Goal: Information Seeking & Learning: Learn about a topic

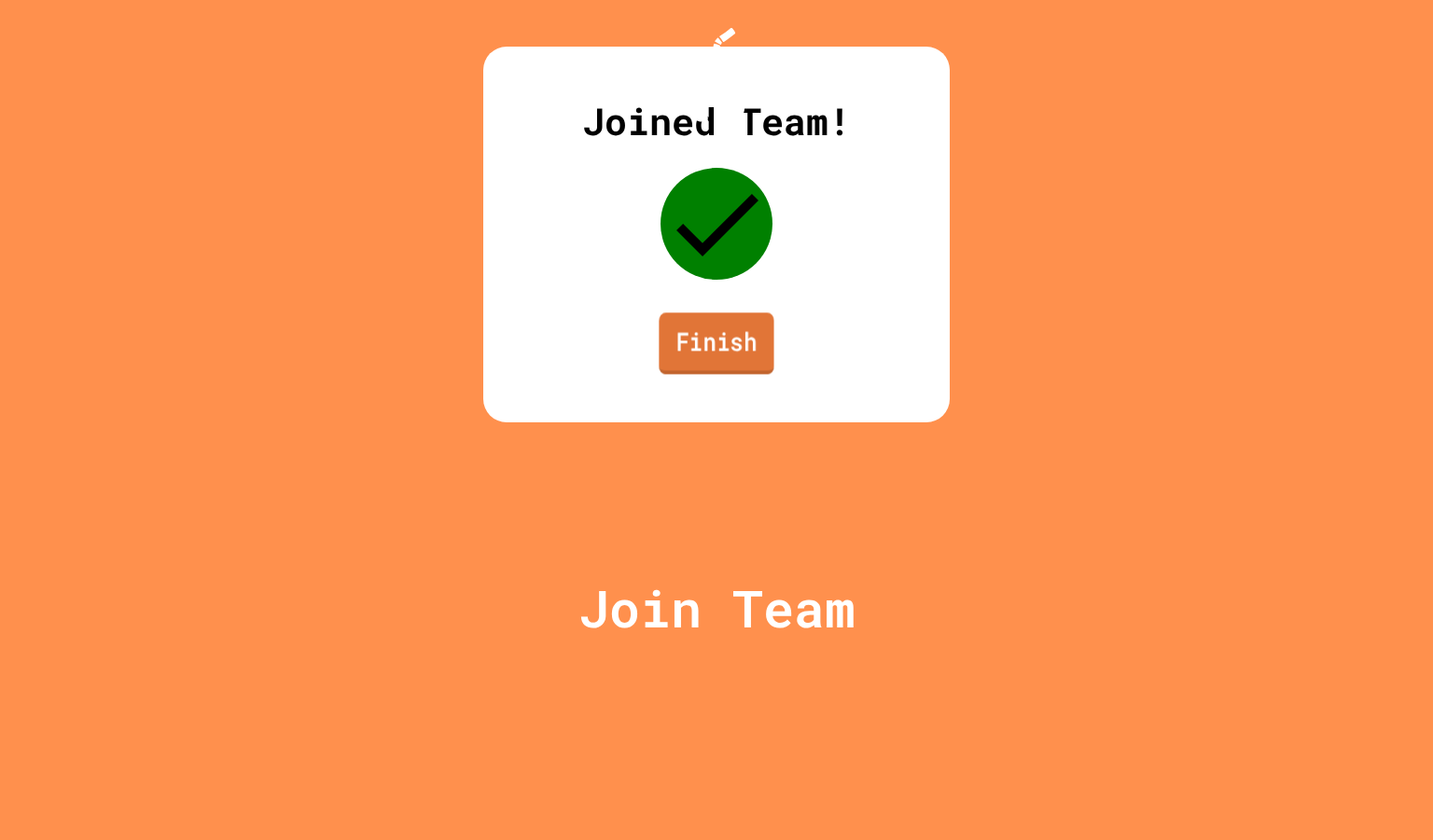
click at [770, 374] on link "Finish" at bounding box center [716, 343] width 115 height 61
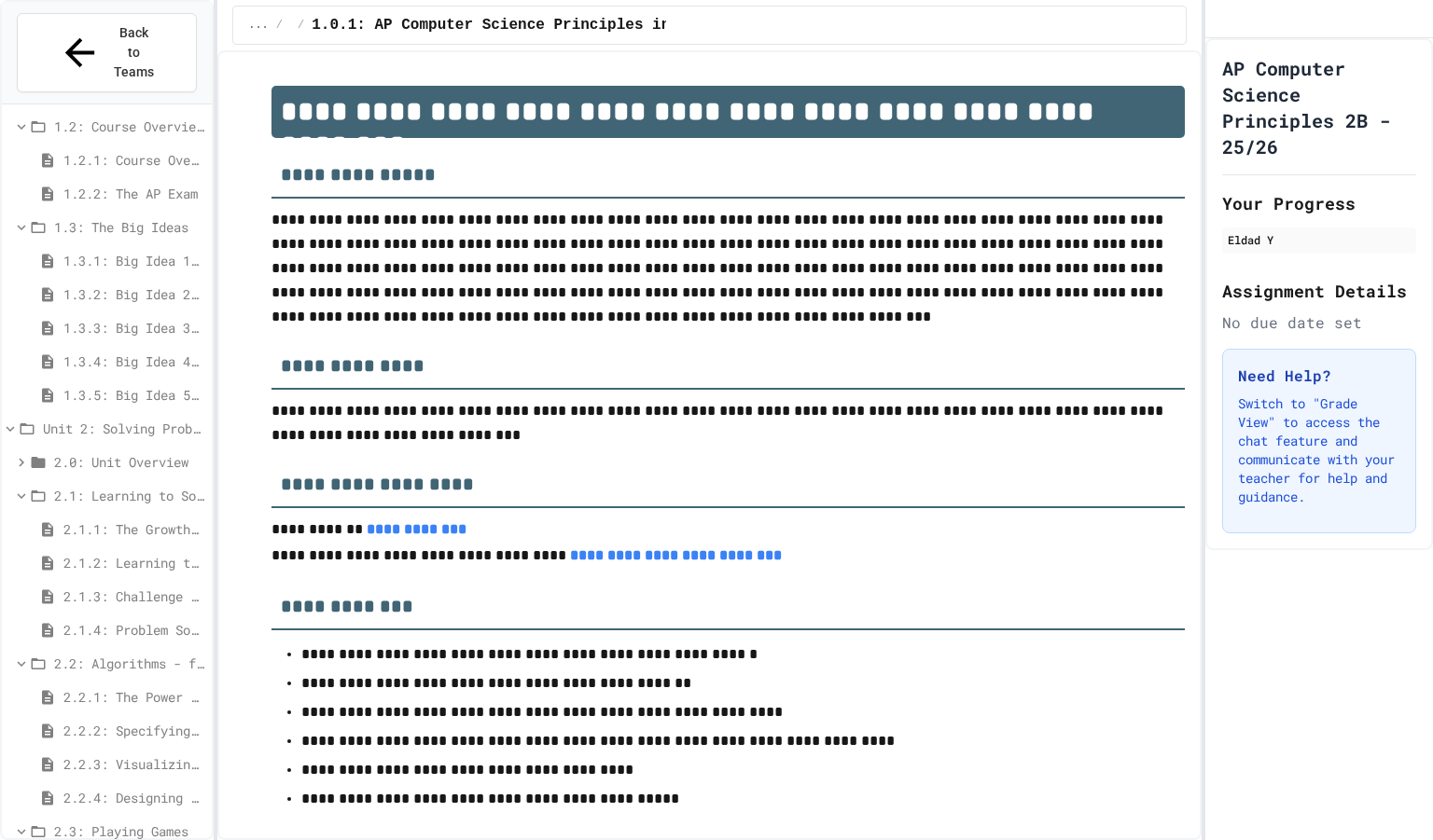
scroll to position [230, 0]
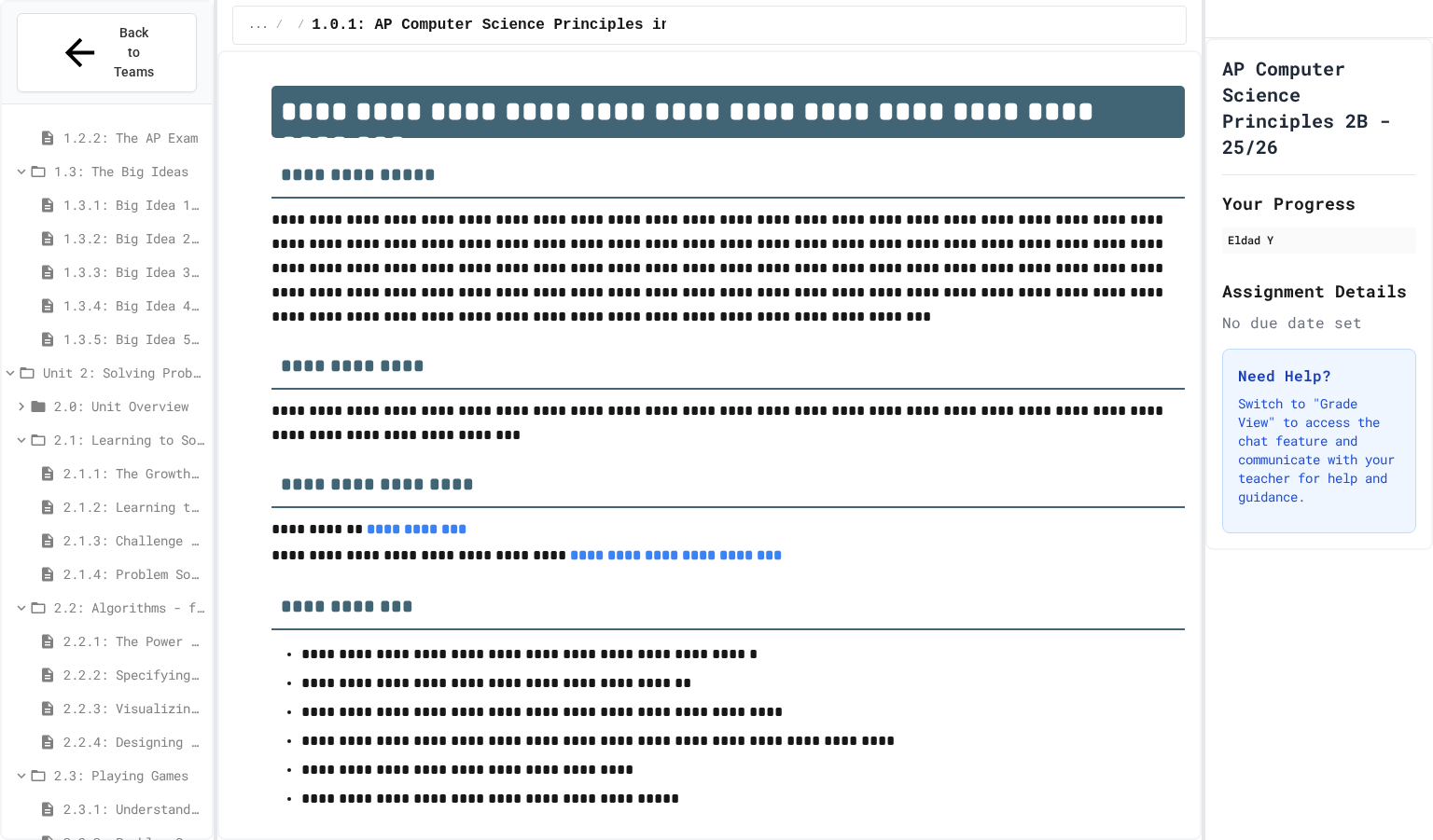
click at [92, 832] on span "2.3.2: Problem Solving Reflection" at bounding box center [133, 842] width 141 height 20
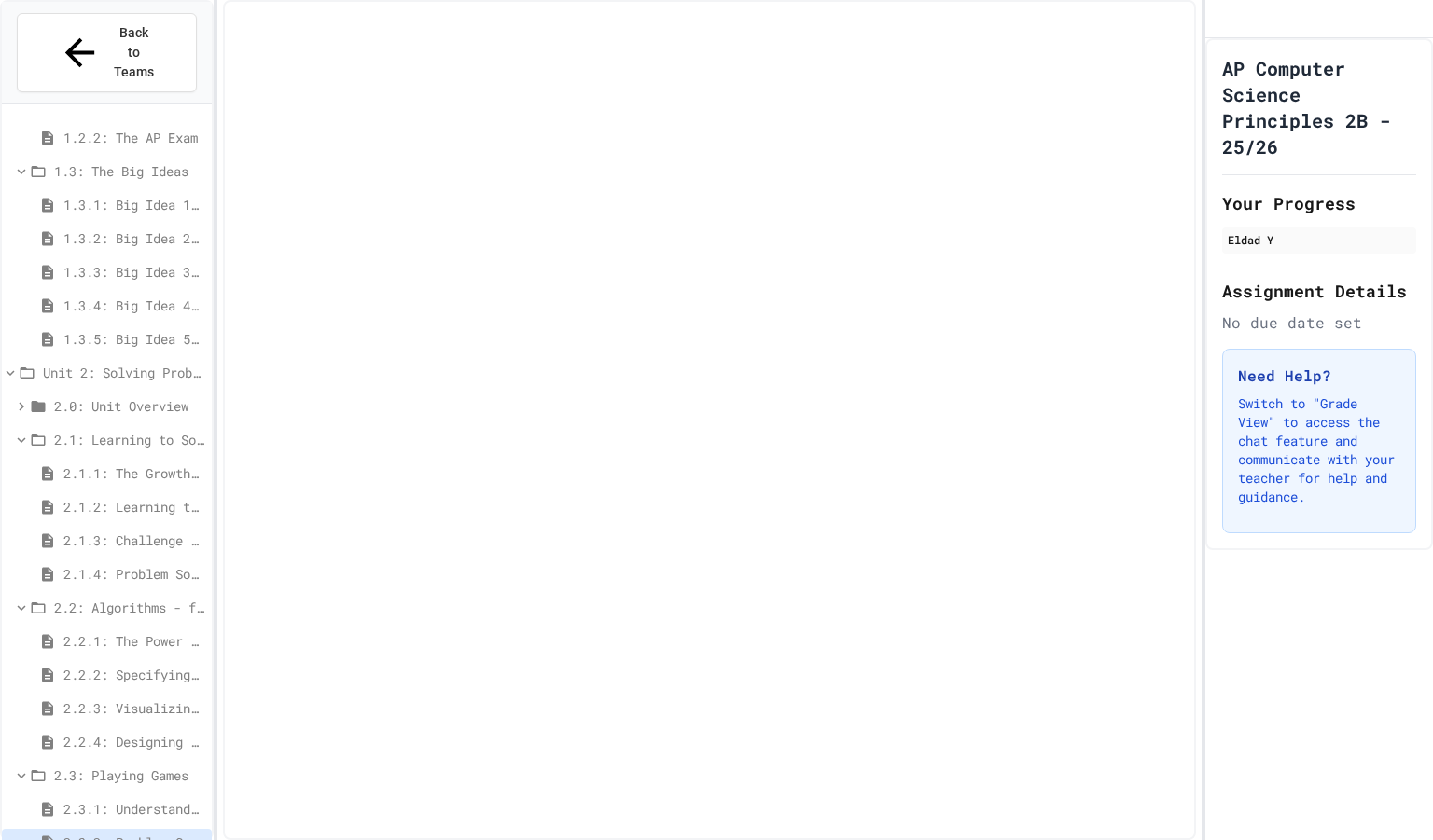
scroll to position [215, 0]
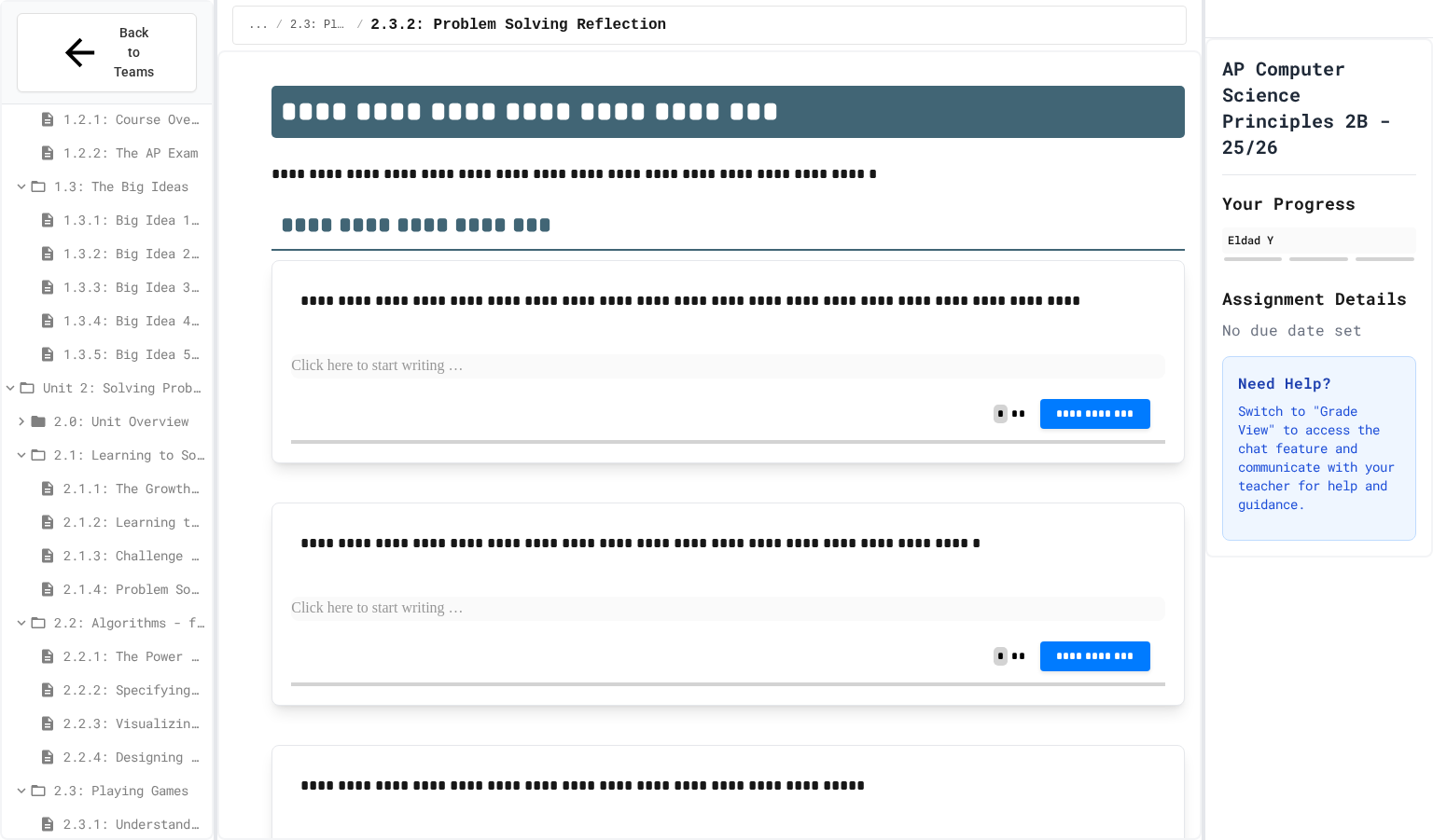
click at [132, 746] on span "2.2.4: Designing Flowcharts" at bounding box center [133, 756] width 141 height 20
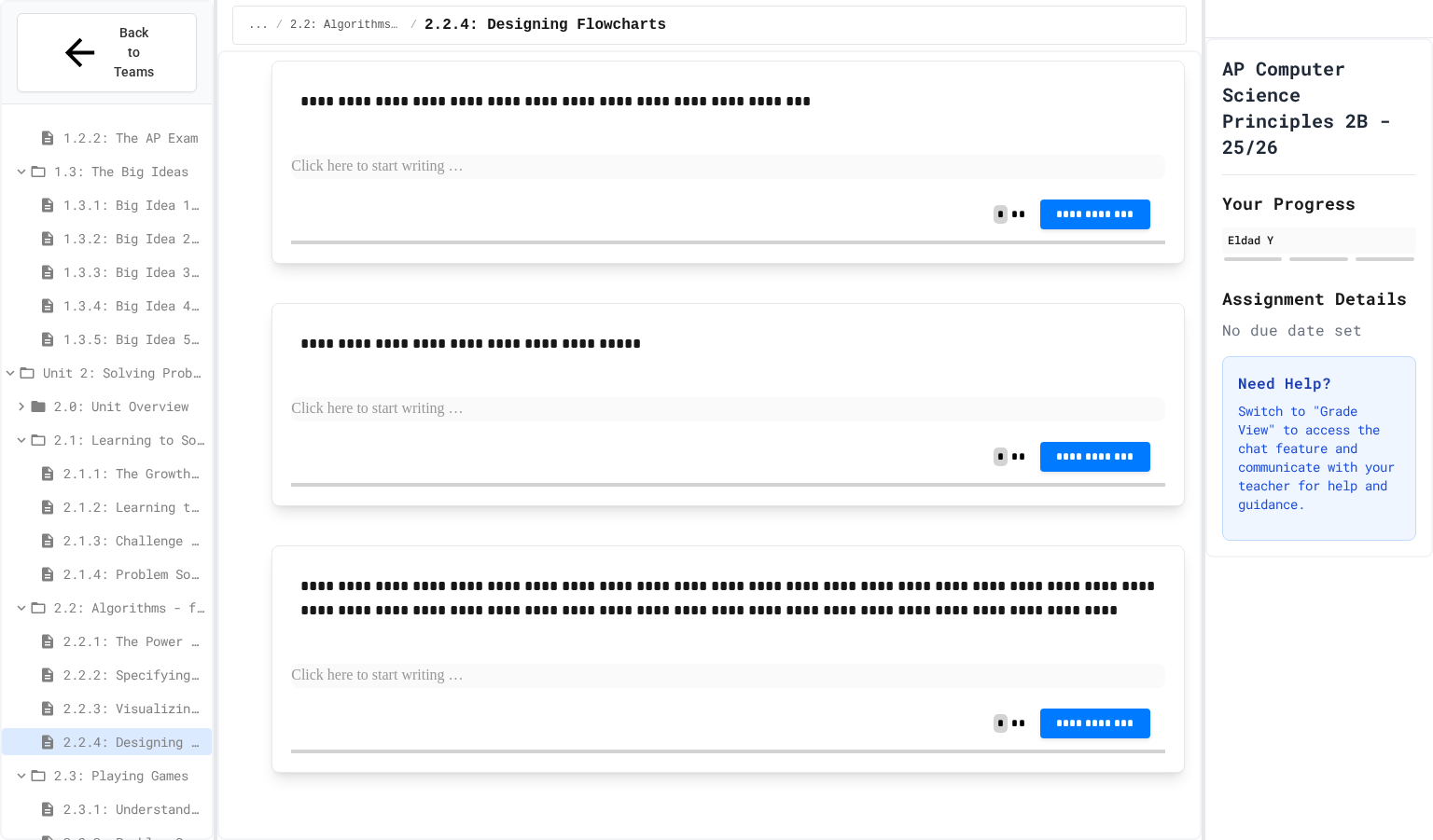
scroll to position [1935, 0]
click at [139, 799] on span "2.3.1: Understanding Games with Flowcharts" at bounding box center [133, 808] width 141 height 20
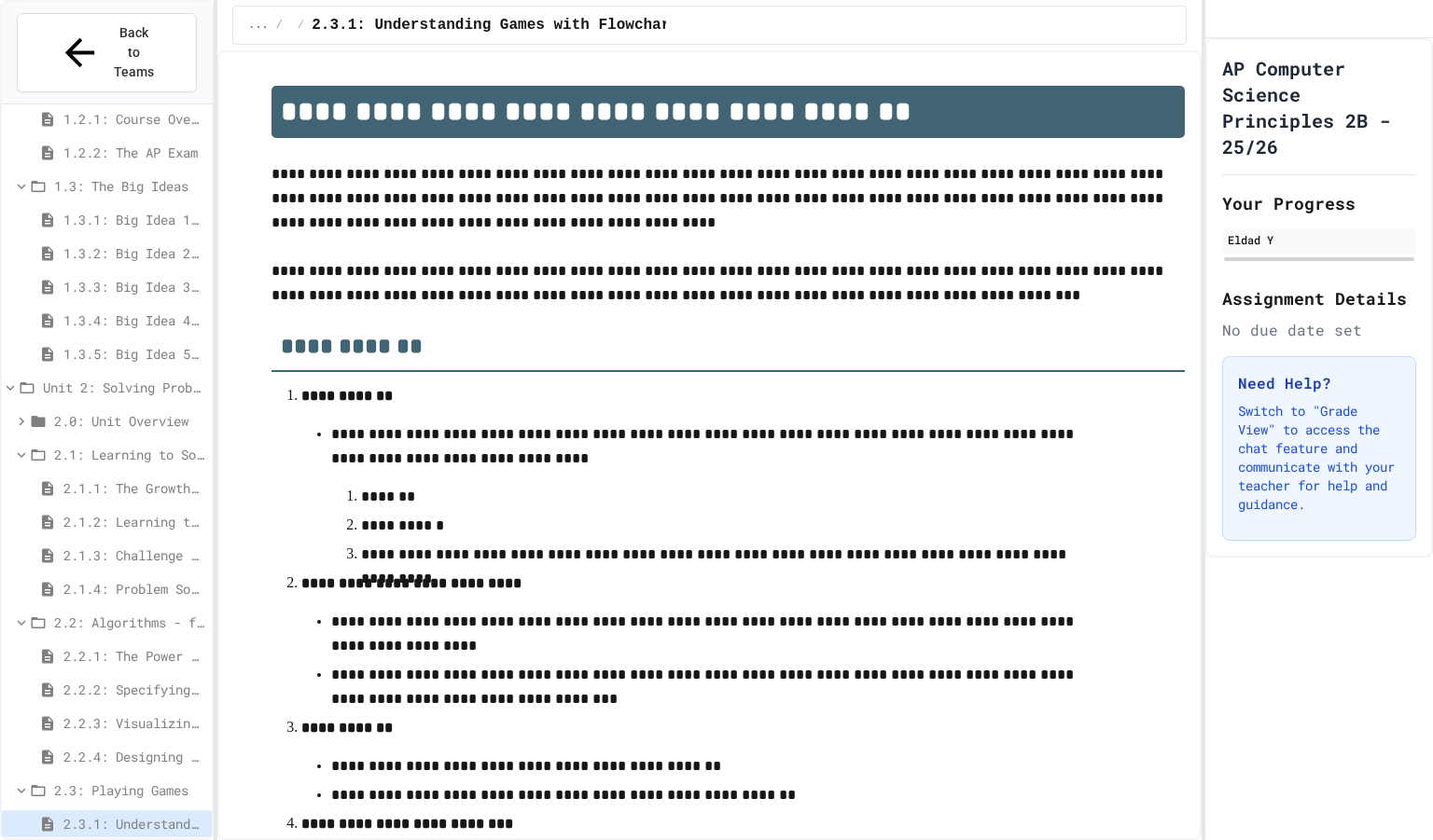
scroll to position [588, 0]
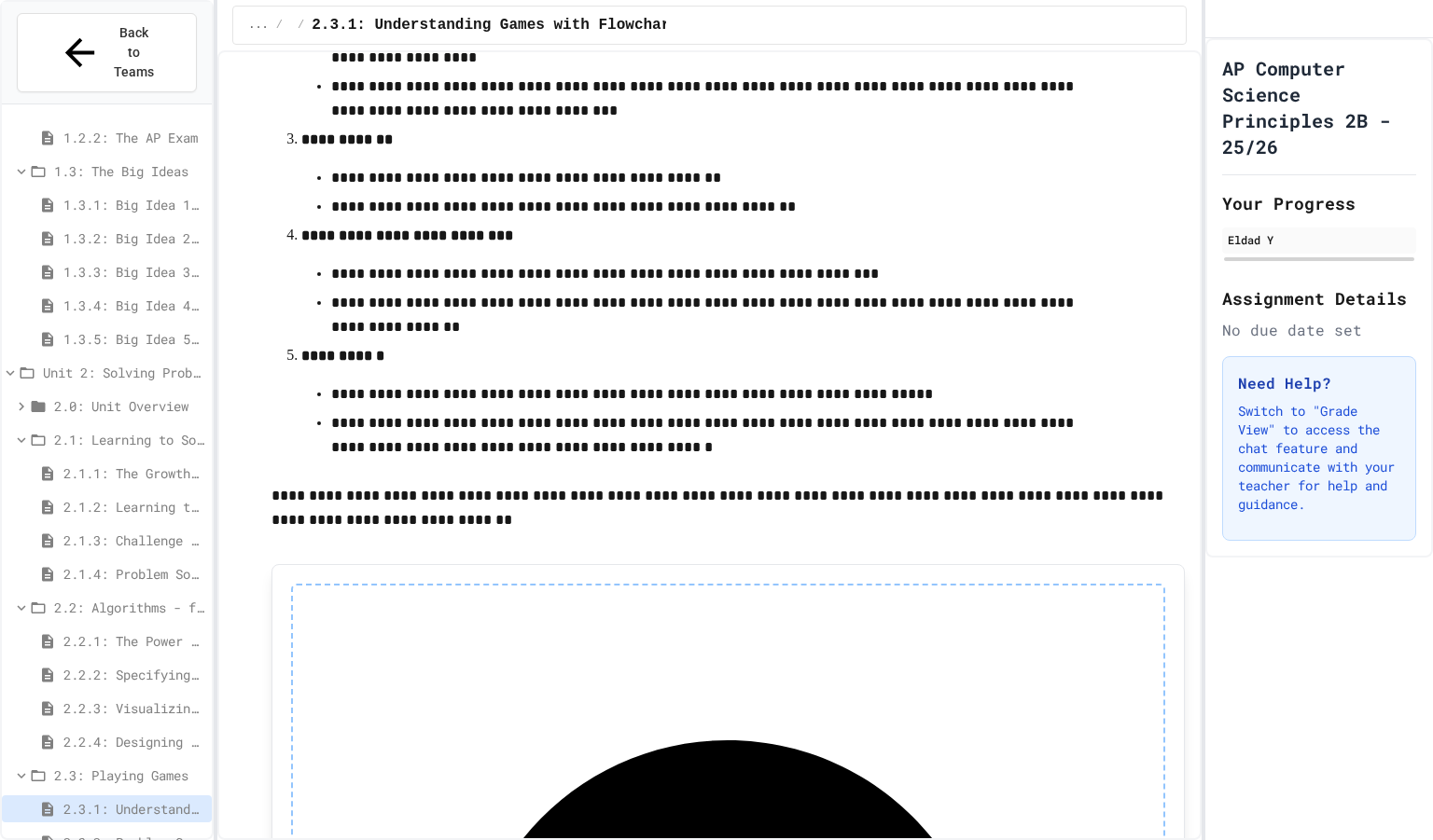
click at [86, 796] on div "2.3.1: Understanding Games with Flowcharts" at bounding box center [107, 808] width 209 height 27
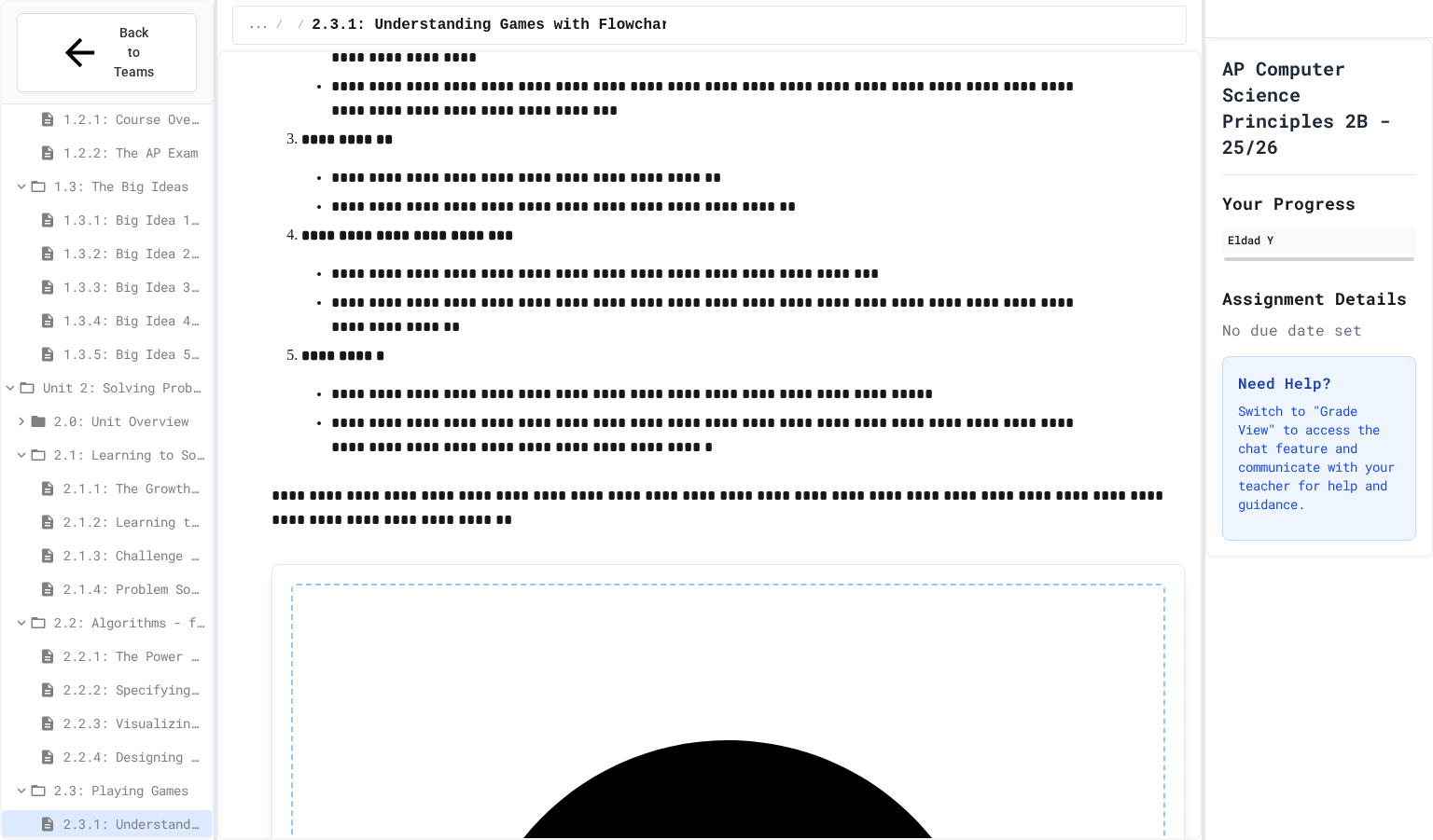
click at [75, 839] on span "2.3.2: Problem Solving Reflection" at bounding box center [133, 857] width 141 height 20
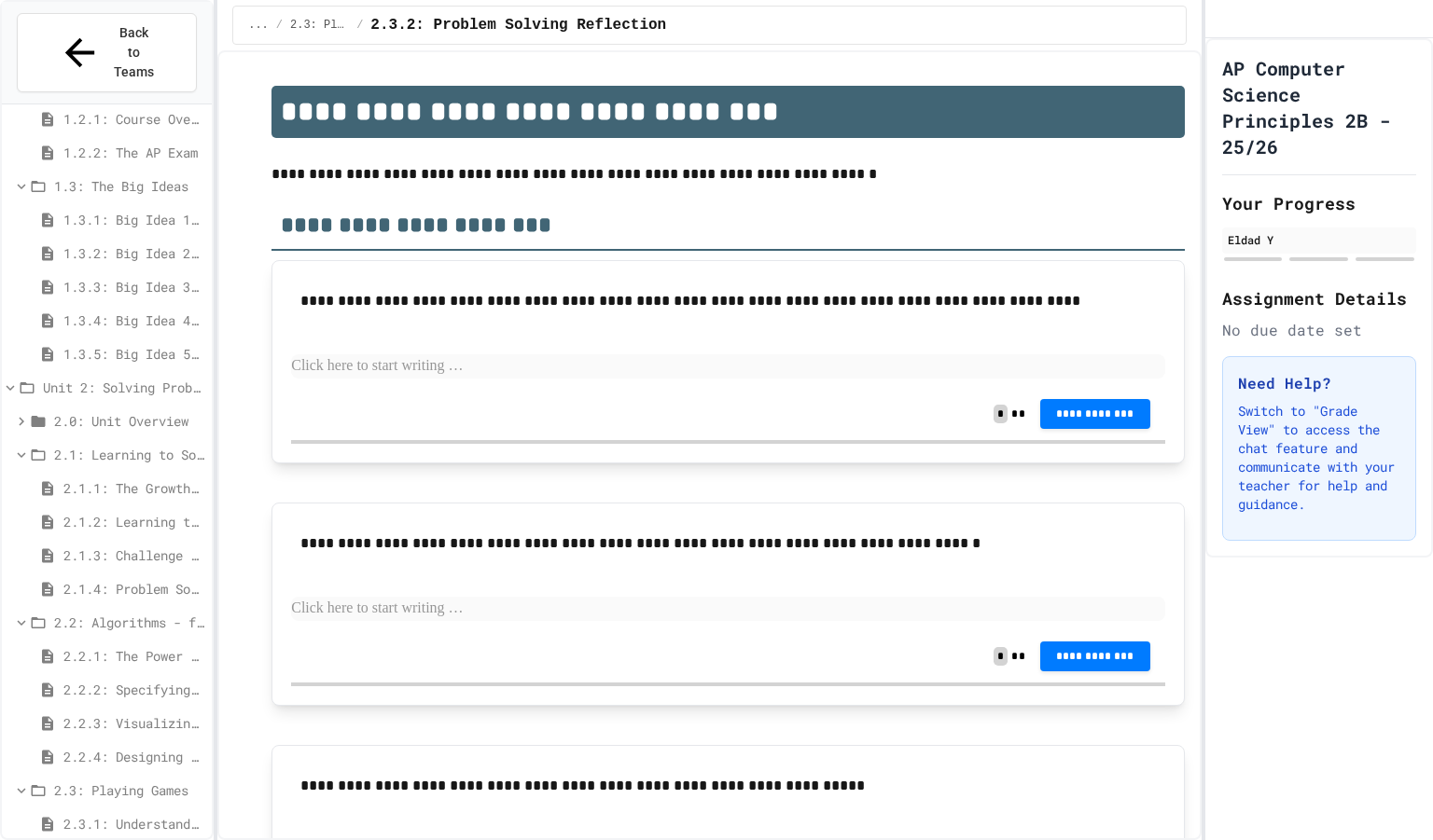
click at [150, 646] on span "2.2.1: The Power of Algorithms" at bounding box center [133, 655] width 141 height 20
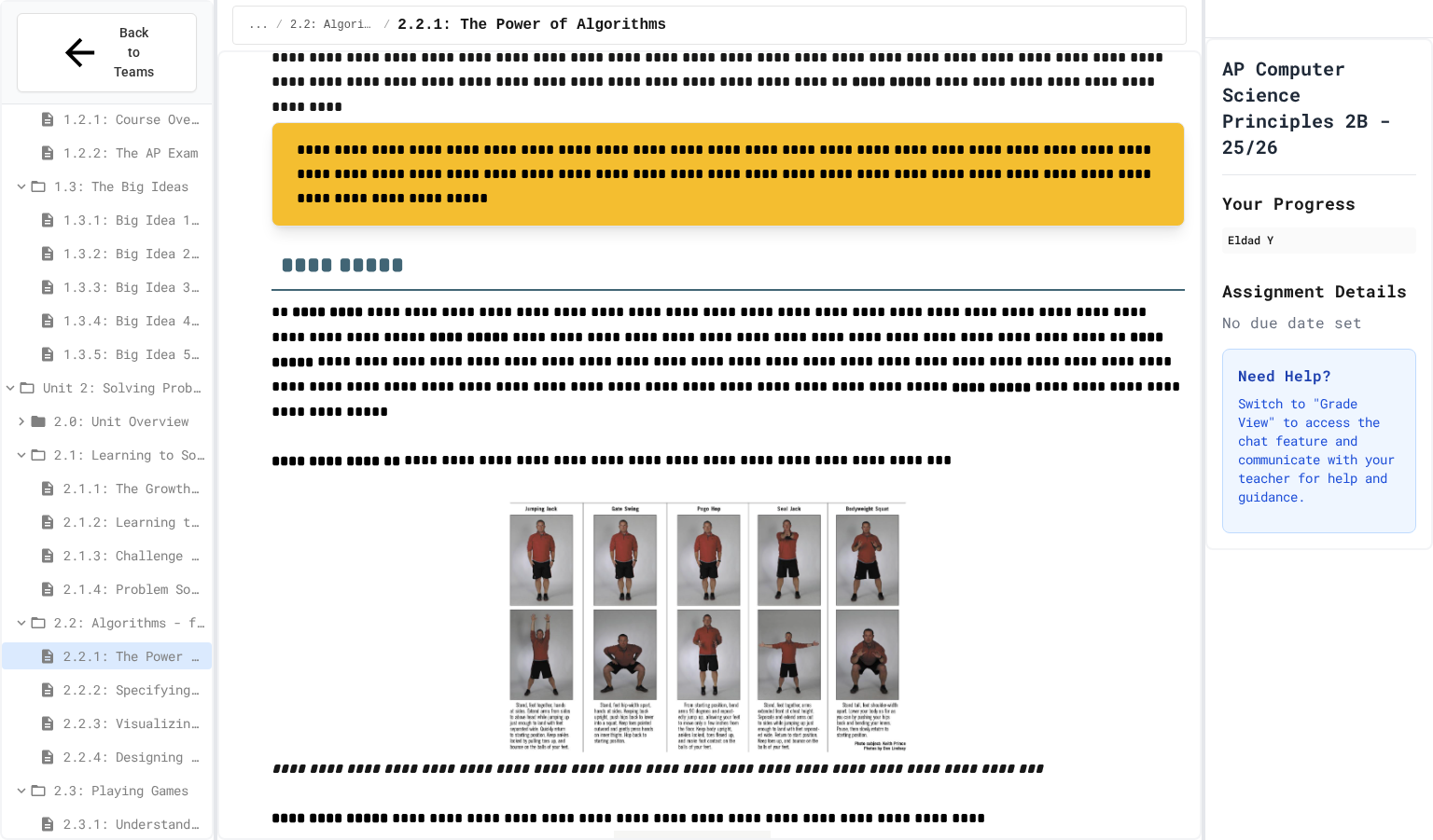
scroll to position [230, 0]
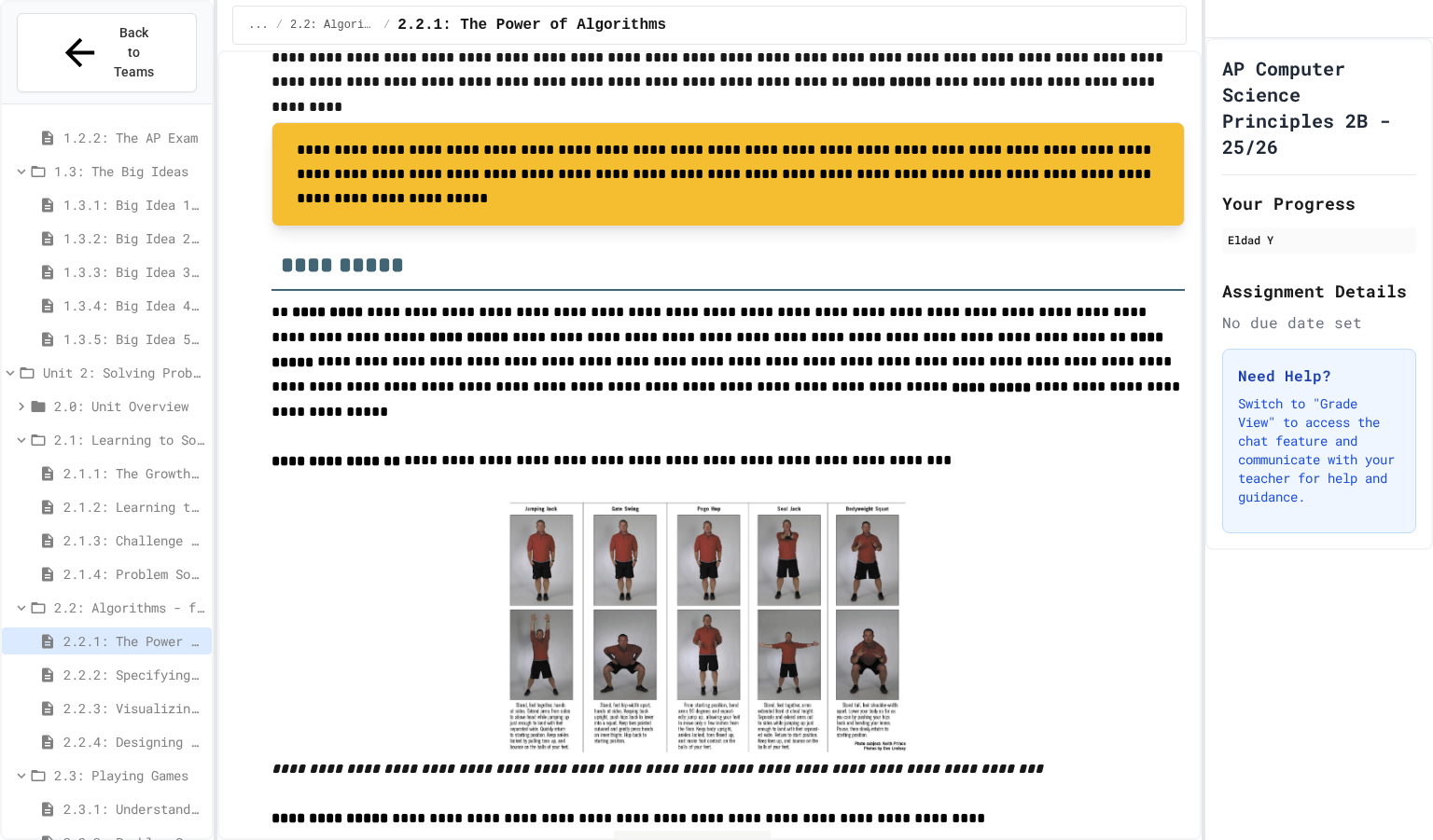
click at [90, 799] on span "2.3.1: Understanding Games with Flowcharts" at bounding box center [133, 808] width 141 height 20
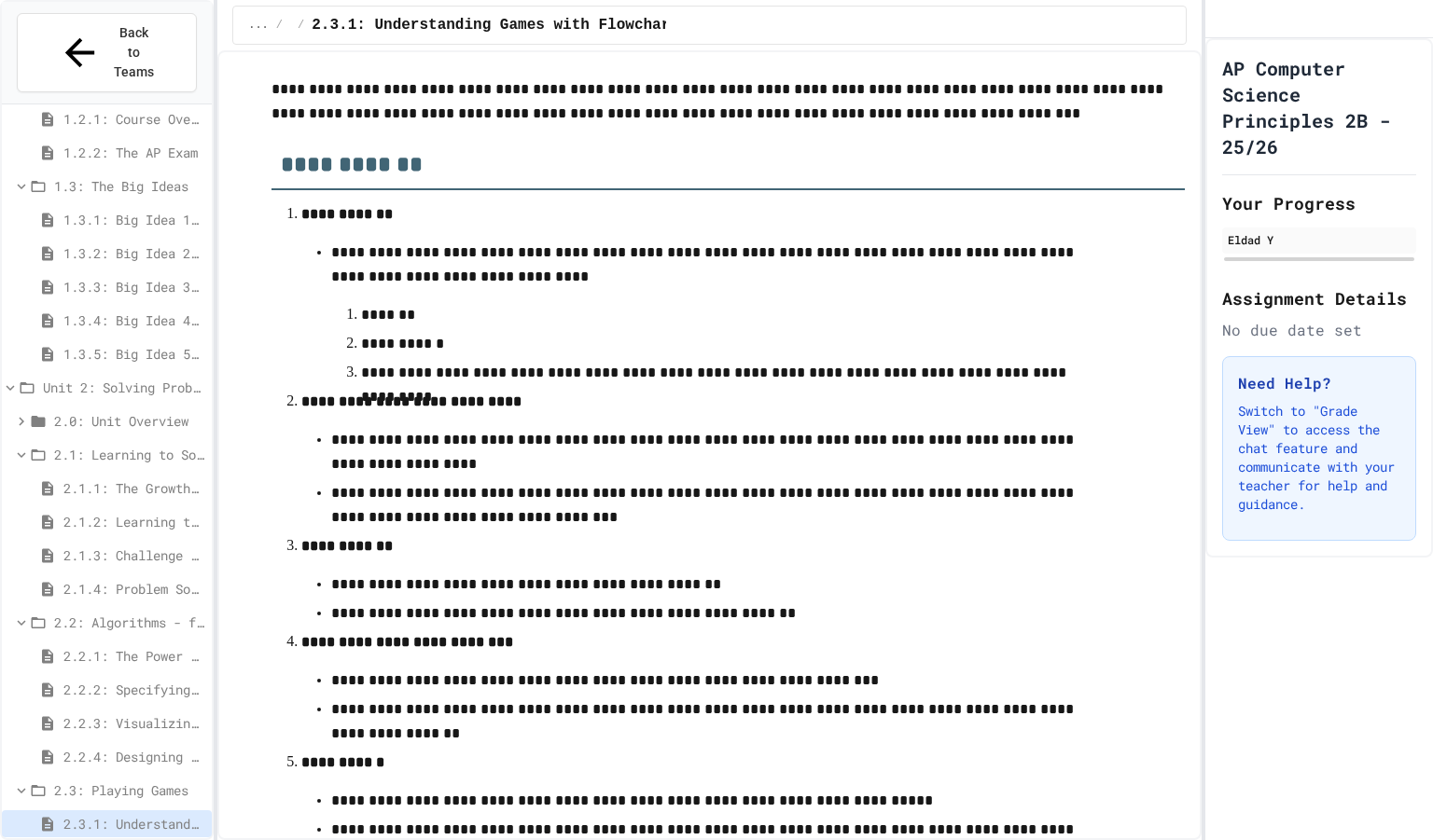
scroll to position [253, 0]
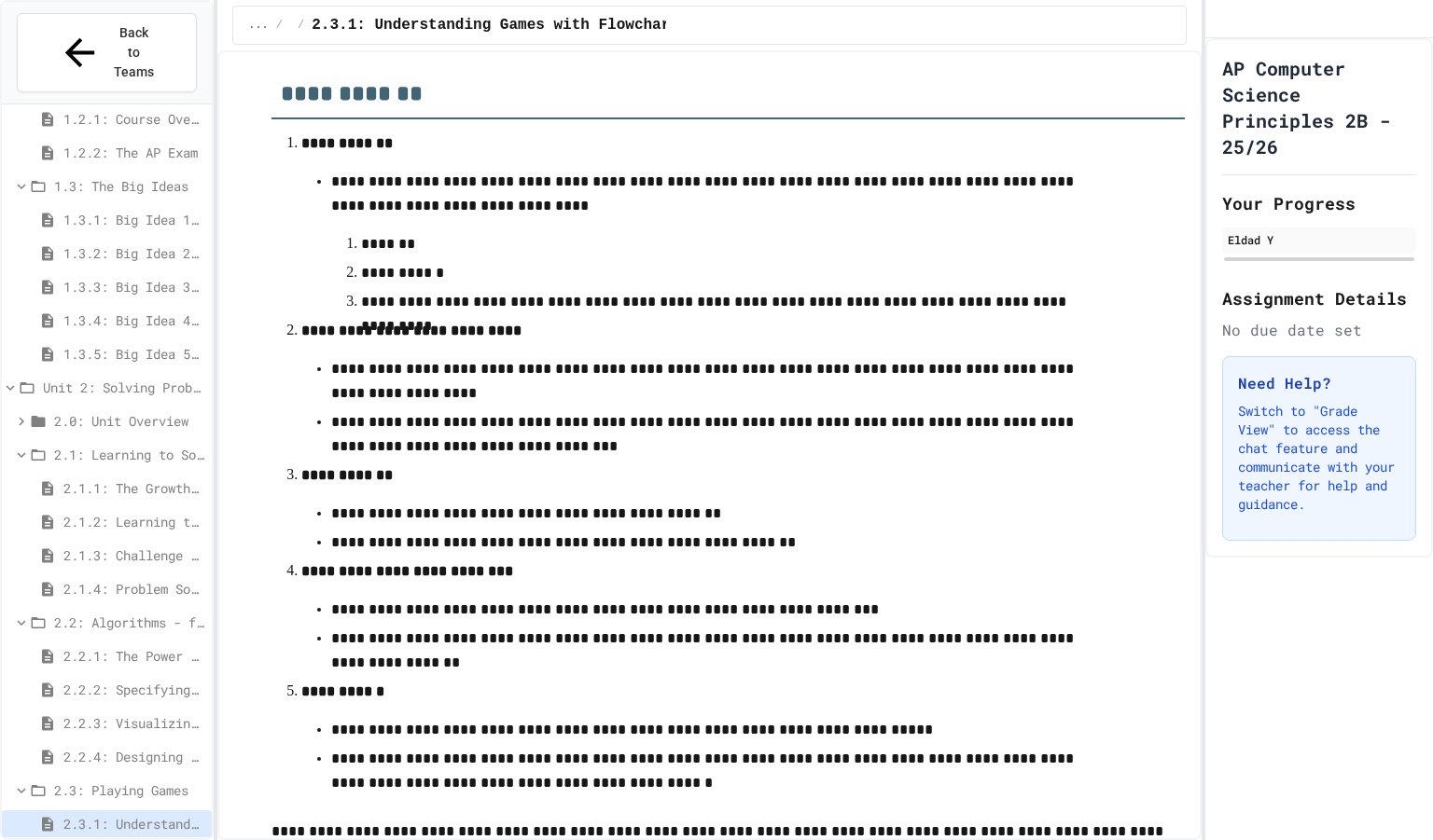
click at [588, 351] on li "**********" at bounding box center [727, 387] width 852 height 142
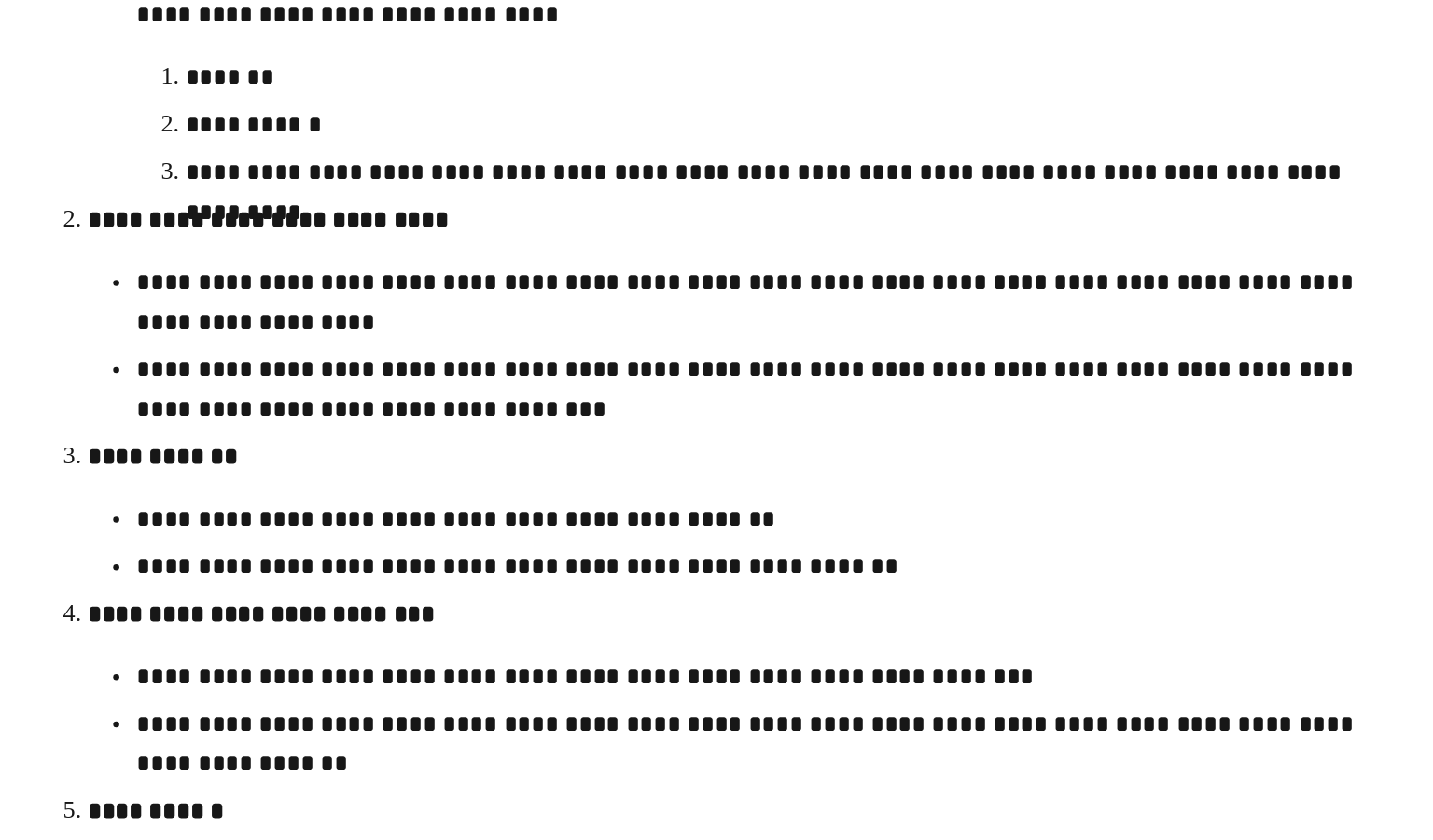
scroll to position [263, 0]
